Goal: Find specific page/section: Find specific page/section

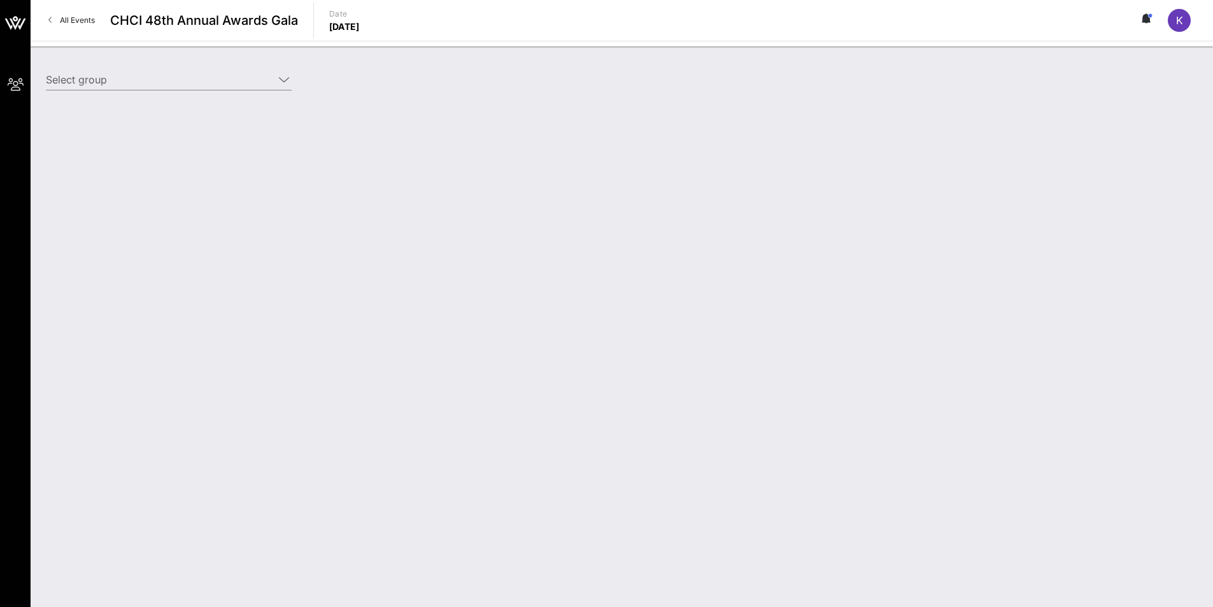
type input "[PERSON_NAME] Law Organization, LLP ([PERSON_NAME] Law Organization, LLP) [[PER…"
